Goal: Task Accomplishment & Management: Complete application form

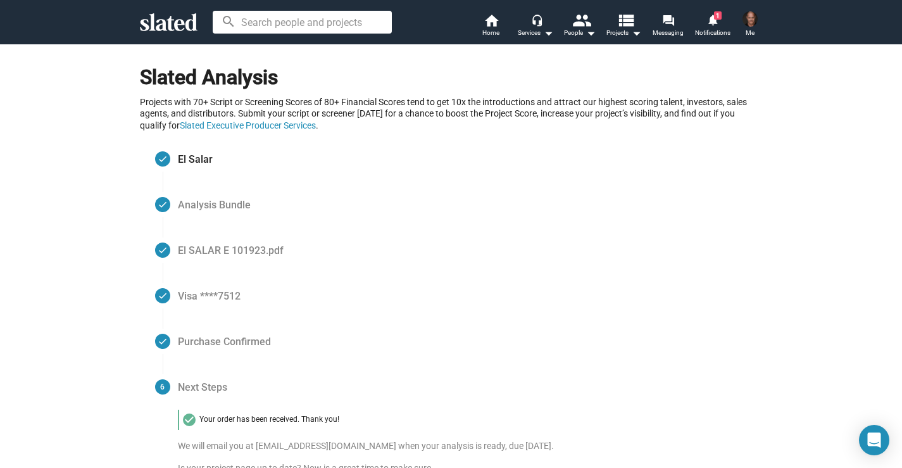
scroll to position [320, 0]
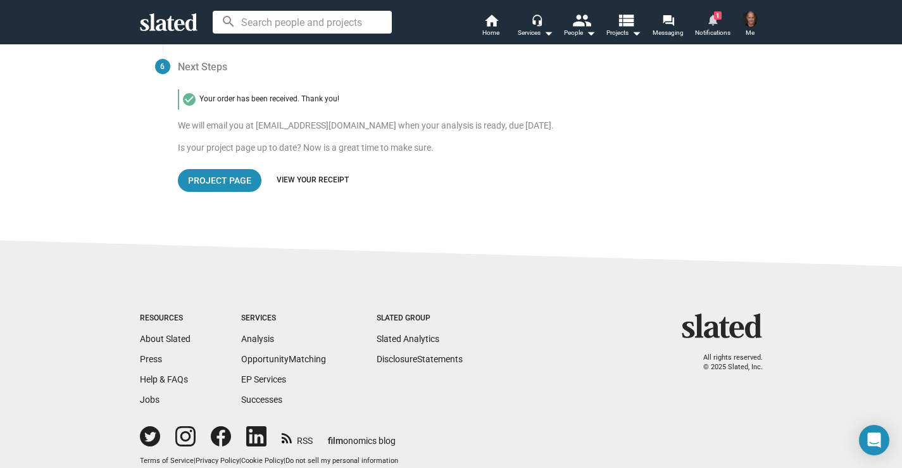
click at [715, 18] on span "1" at bounding box center [718, 15] width 8 height 8
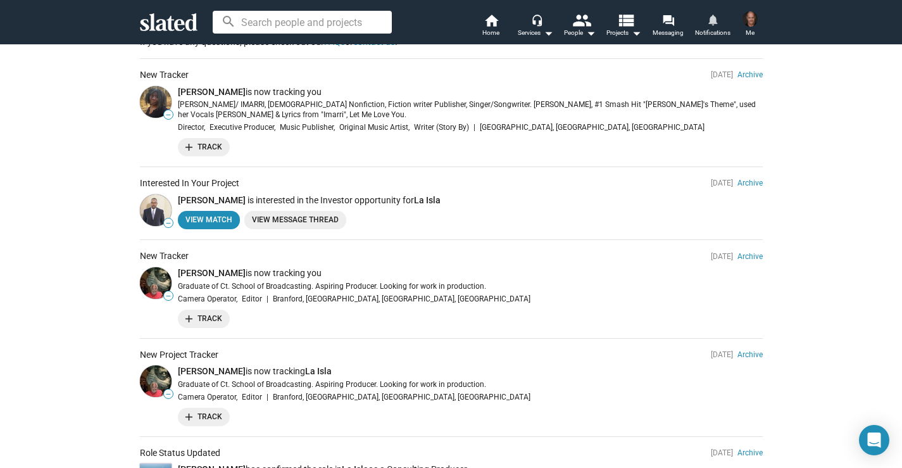
scroll to position [294, 0]
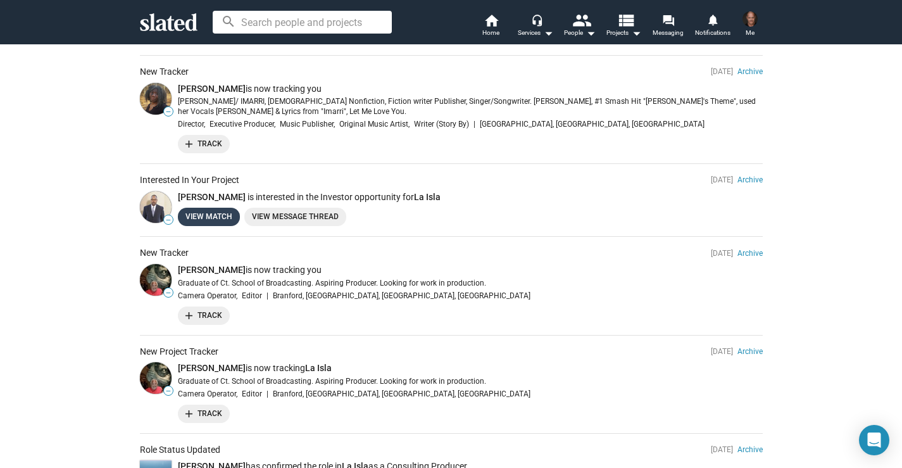
click at [197, 218] on link "View Match" at bounding box center [209, 217] width 62 height 18
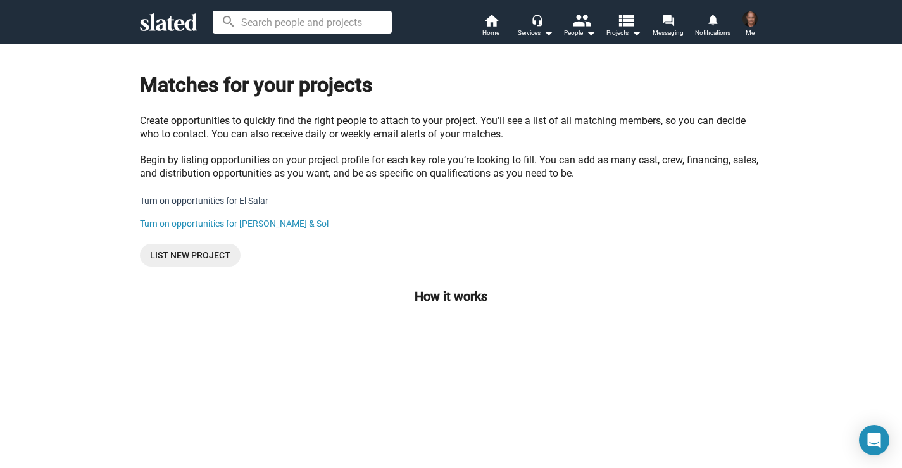
click at [189, 201] on link "Turn on opportunities for El Salar" at bounding box center [204, 201] width 128 height 10
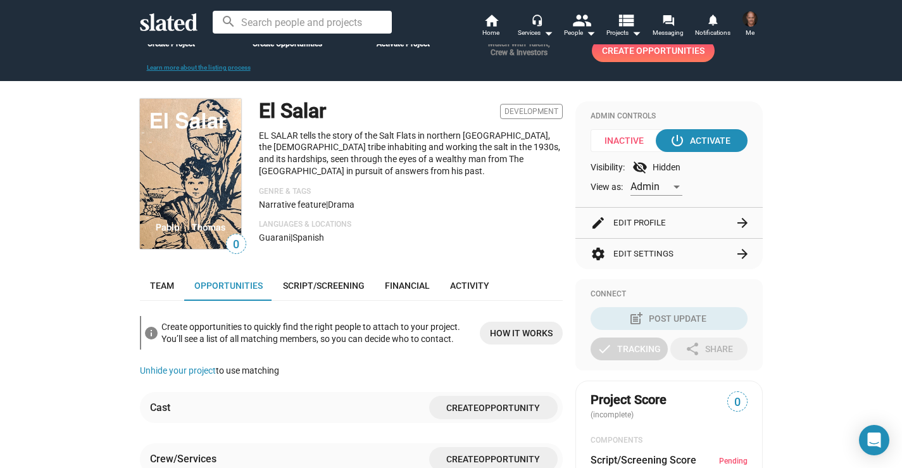
scroll to position [66, 0]
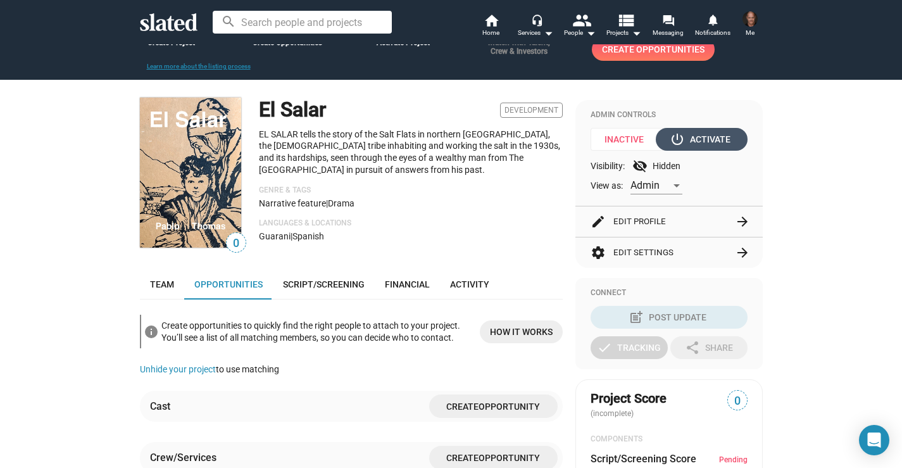
click at [704, 144] on div "power_settings_new Activate" at bounding box center [701, 139] width 58 height 23
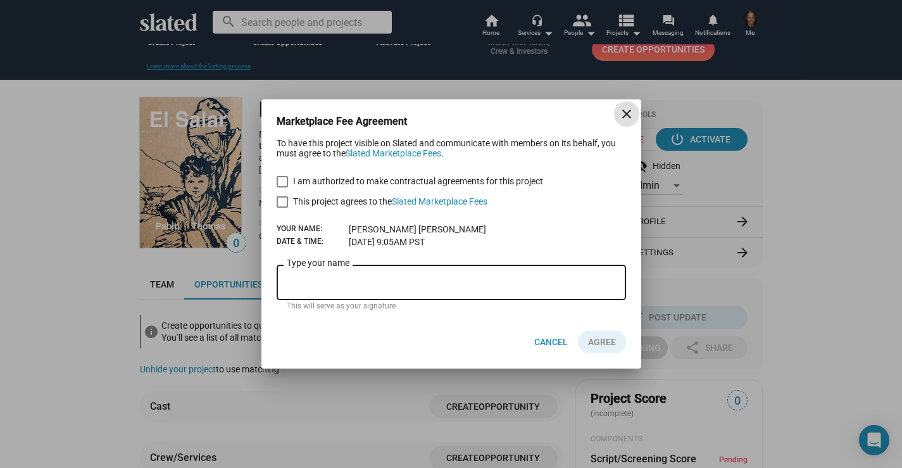
click at [282, 180] on span at bounding box center [282, 181] width 11 height 11
click at [282, 187] on input "I am authorized to make contractual agreements for this project" at bounding box center [282, 187] width 1 height 1
checkbox input "true"
click at [283, 203] on span at bounding box center [282, 201] width 11 height 11
click at [282, 208] on input "This project agrees to the Slated Marketplace Fees" at bounding box center [282, 208] width 1 height 1
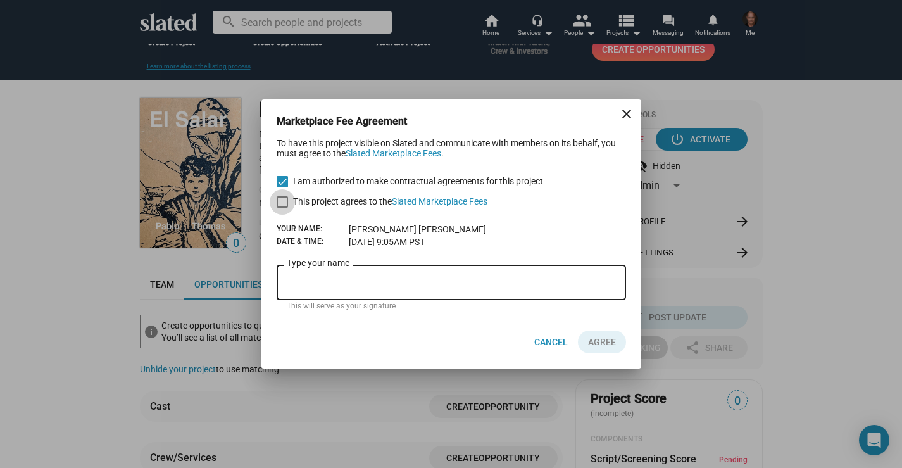
checkbox input "true"
click at [311, 281] on input "Type your name" at bounding box center [451, 282] width 329 height 11
click at [311, 281] on input "Pablo Th" at bounding box center [451, 282] width 329 height 11
click at [326, 282] on input "Pablo Th" at bounding box center [451, 282] width 329 height 11
type input "[PERSON_NAME]"
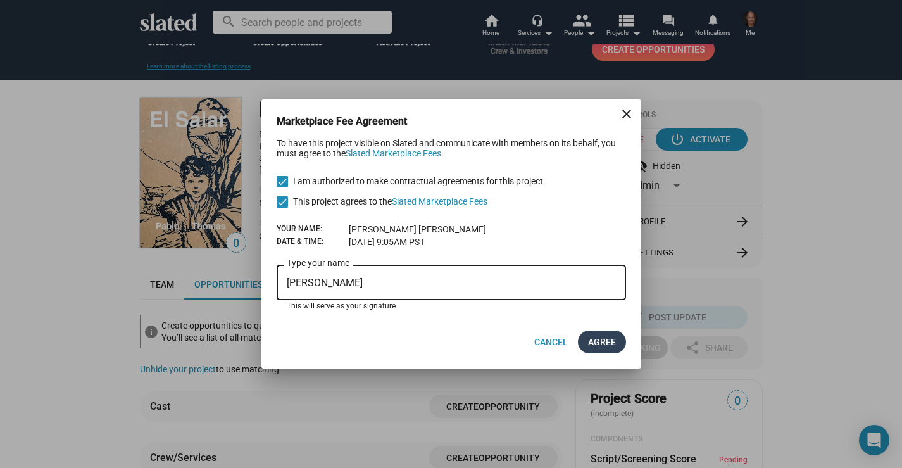
click at [600, 340] on span "AGREE" at bounding box center [602, 341] width 28 height 23
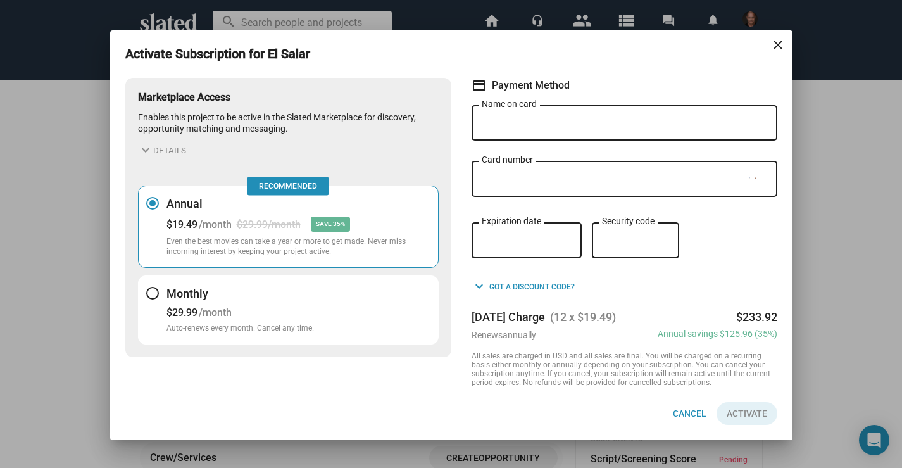
click at [777, 43] on mat-icon "close" at bounding box center [777, 44] width 15 height 15
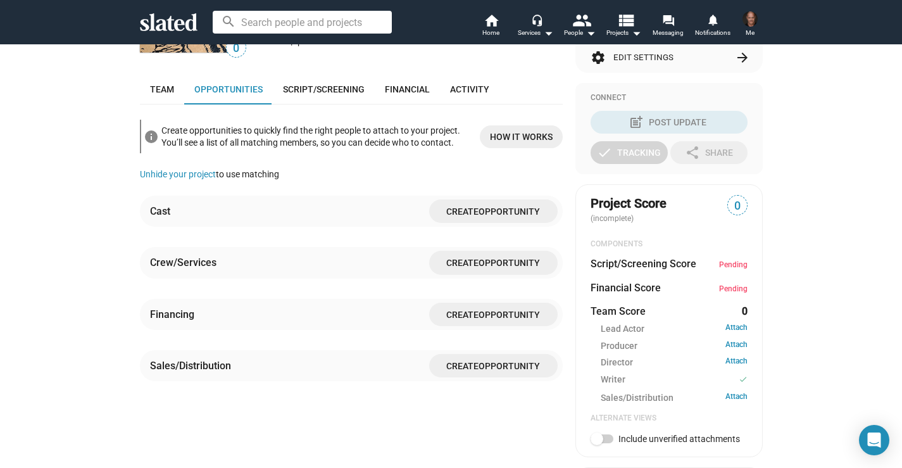
scroll to position [242, 0]
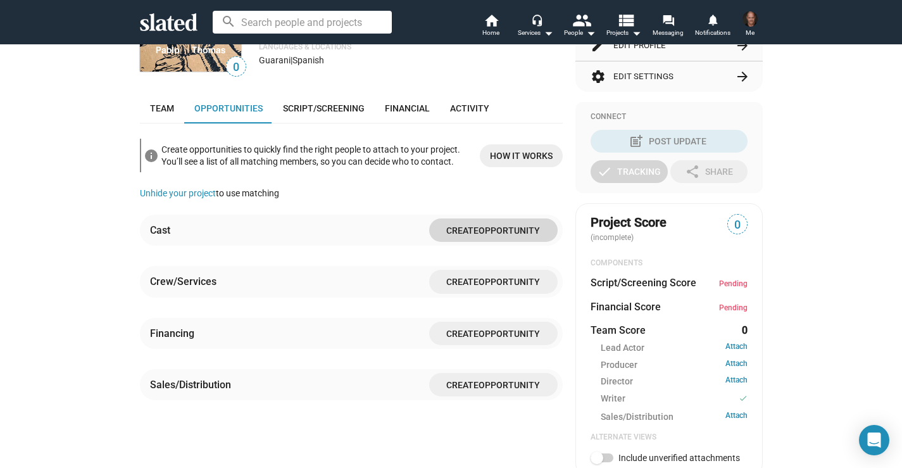
click at [493, 236] on span "Create Opportunity" at bounding box center [493, 229] width 108 height 23
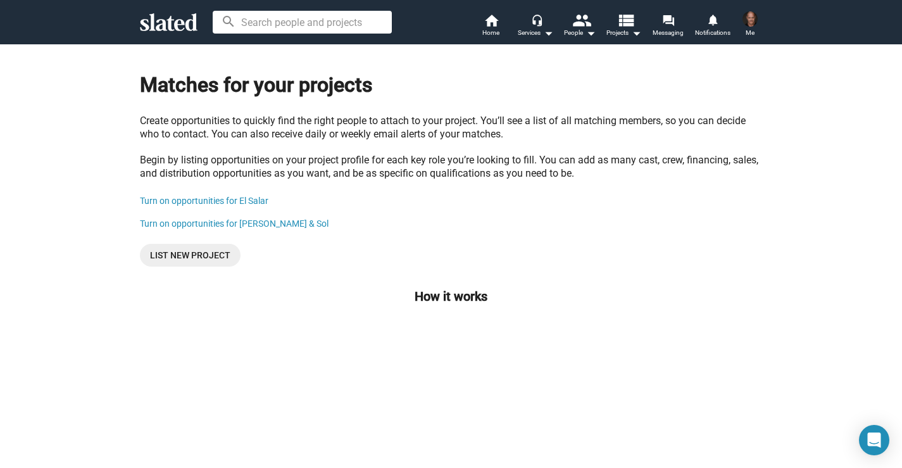
click at [748, 19] on img at bounding box center [749, 18] width 15 height 15
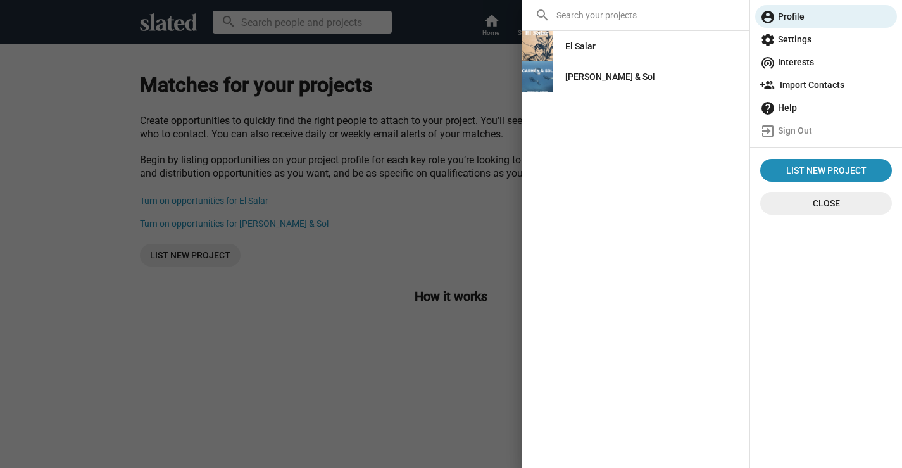
click at [583, 44] on div "El Salar" at bounding box center [580, 46] width 30 height 23
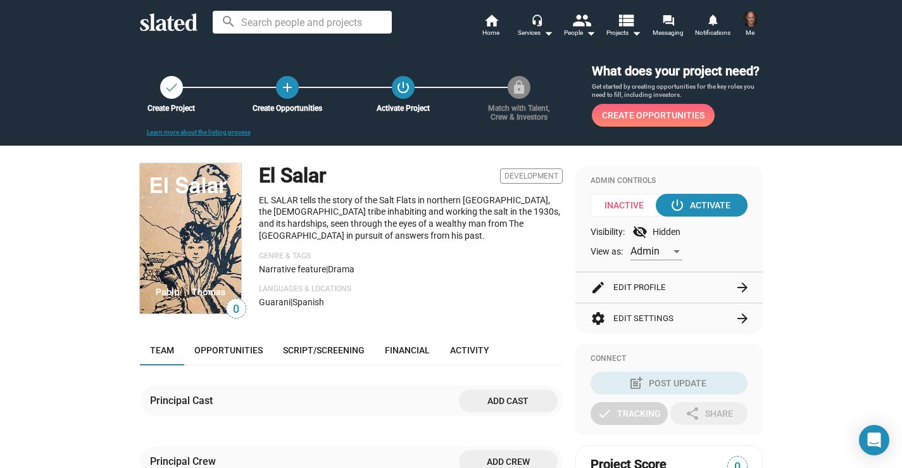
click at [678, 118] on span "Create Opportunities" at bounding box center [653, 115] width 103 height 23
